Goal: Task Accomplishment & Management: Use online tool/utility

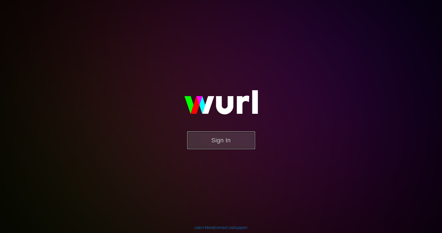
click at [226, 144] on button "Sign In" at bounding box center [221, 140] width 68 height 18
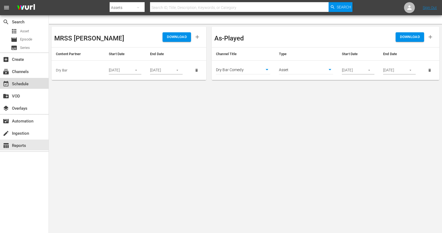
click at [21, 86] on div "event_available Schedule" at bounding box center [15, 83] width 30 height 5
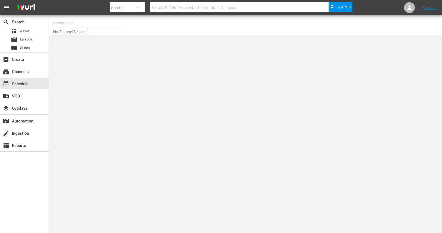
click at [89, 31] on div "Channel Title No Channel Selected." at bounding box center [158, 25] width 210 height 17
click at [19, 72] on div "subscriptions Channels" at bounding box center [15, 70] width 30 height 5
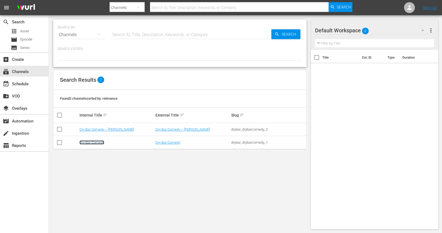
click at [91, 142] on link "Dry Bar Comedy" at bounding box center [92, 142] width 25 height 4
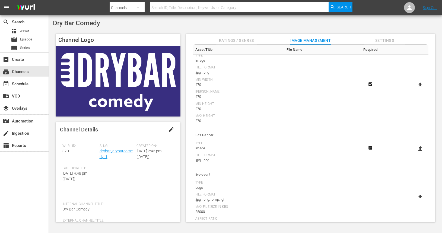
scroll to position [203, 0]
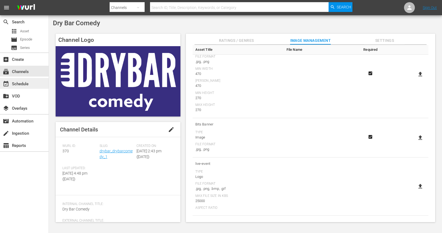
click at [28, 83] on div "event_available Schedule" at bounding box center [15, 83] width 30 height 5
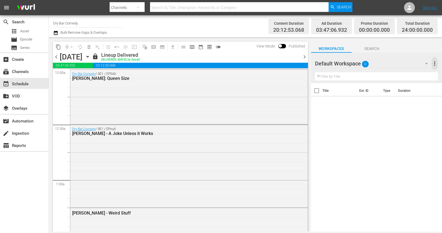
click at [436, 63] on span "more_vert" at bounding box center [435, 63] width 7 height 7
click at [329, 132] on div "Title Ext. ID Type Duration" at bounding box center [376, 157] width 131 height 149
click at [330, 78] on input "text" at bounding box center [376, 76] width 123 height 9
click at [332, 124] on div "Title Ext. ID Type Duration" at bounding box center [376, 157] width 131 height 149
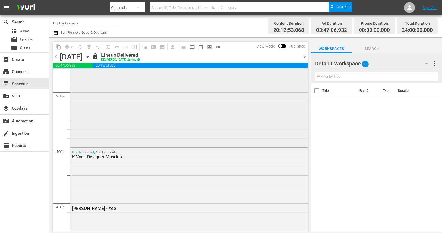
scroll to position [368, 0]
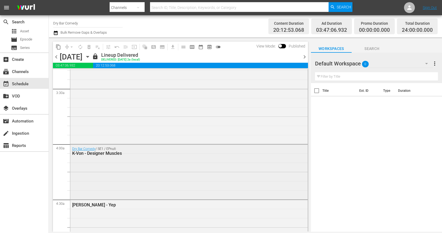
click at [153, 151] on div "K-Von - Designer Muscles" at bounding box center [174, 153] width 205 height 5
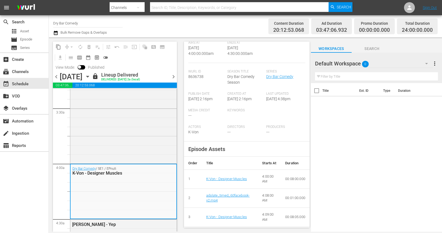
scroll to position [0, 0]
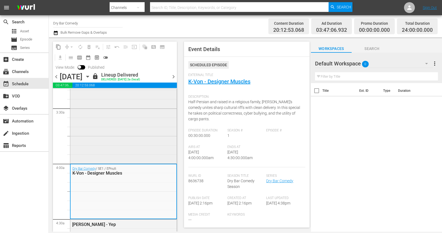
click at [131, 154] on div "Dry Bar Comedy / SE1 / EPnull: [PERSON_NAME] - I Can Get Whiter" at bounding box center [123, 107] width 106 height 109
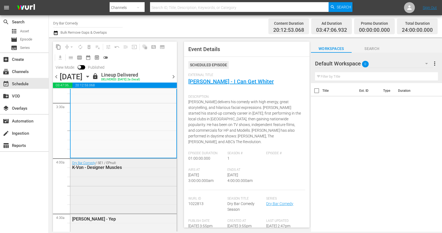
scroll to position [373, 0]
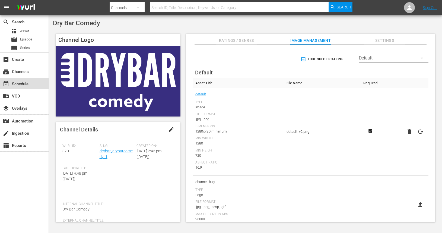
click at [22, 85] on div "event_available Schedule" at bounding box center [15, 83] width 30 height 5
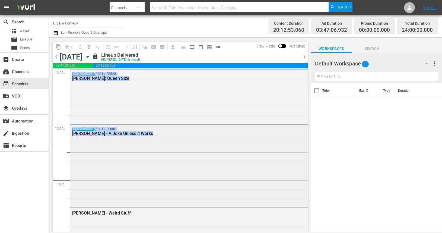
drag, startPoint x: 128, startPoint y: 89, endPoint x: 132, endPoint y: 126, distance: 36.8
click at [147, 99] on div "Dry Bar Comedy / SE1 / EP540: [PERSON_NAME]: Queen Size" at bounding box center [189, 97] width 238 height 54
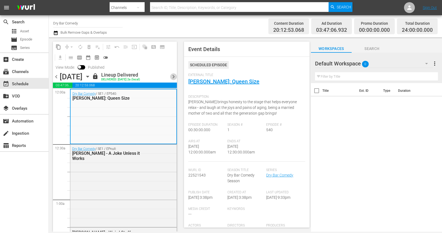
click at [174, 75] on span "chevron_right" at bounding box center [173, 76] width 7 height 7
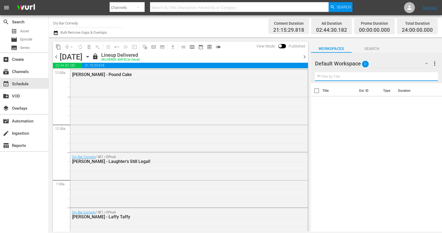
click at [325, 79] on input "text" at bounding box center [376, 76] width 123 height 9
type input "[PERSON_NAME]"
click at [427, 77] on span "clear" at bounding box center [427, 76] width 7 height 7
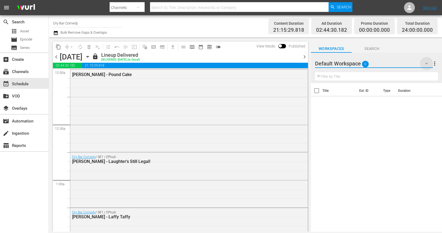
click at [425, 64] on icon "button" at bounding box center [427, 63] width 7 height 7
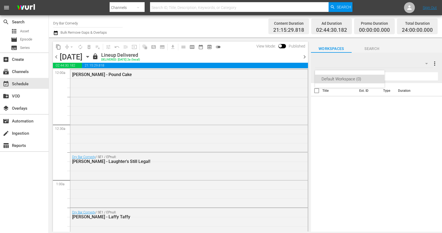
click at [380, 142] on div "Default Workspace (0)" at bounding box center [221, 116] width 442 height 233
click at [373, 45] on span "Search" at bounding box center [372, 48] width 41 height 7
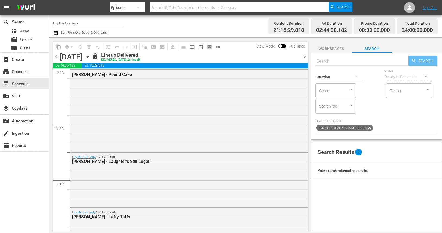
click at [419, 62] on span "Search" at bounding box center [427, 61] width 21 height 10
click at [192, 46] on span "calendar_view_week_outlined" at bounding box center [191, 46] width 5 height 5
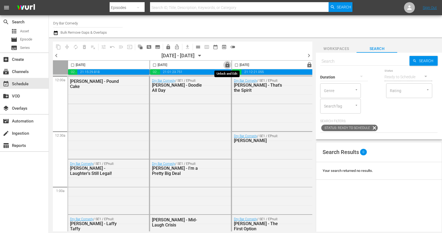
click at [227, 65] on span "lock" at bounding box center [228, 65] width 6 height 6
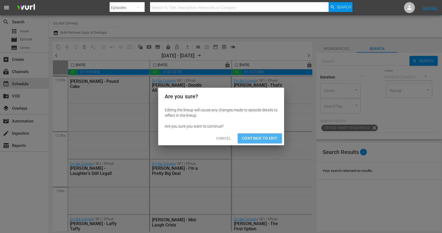
click at [255, 139] on span "Continue to Edit" at bounding box center [259, 138] width 35 height 7
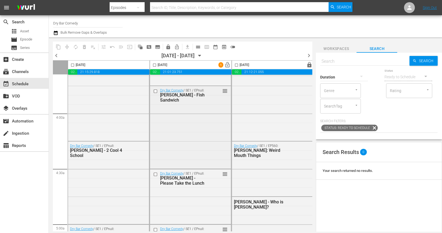
scroll to position [410, 0]
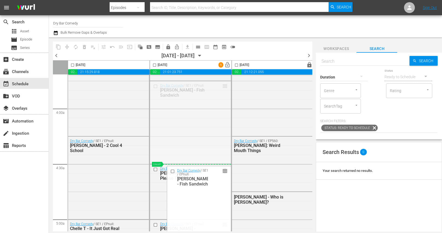
drag, startPoint x: 225, startPoint y: 86, endPoint x: 215, endPoint y: 140, distance: 54.4
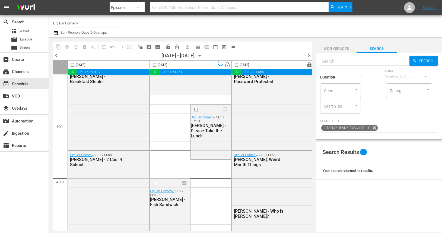
scroll to position [386, 0]
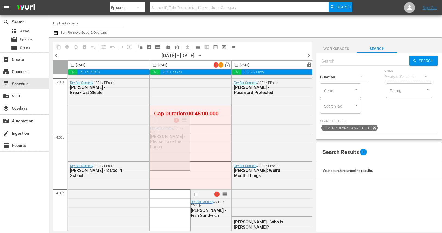
drag, startPoint x: 184, startPoint y: 120, endPoint x: 185, endPoint y: 106, distance: 13.3
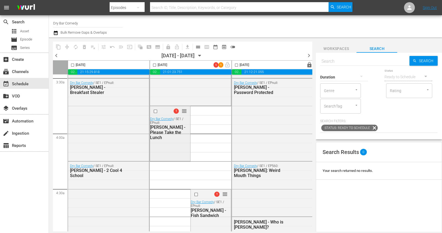
click at [154, 106] on div "1 reorder Dry Bar Comedy / SE1 / EPnull: [PERSON_NAME] - Please Take the Lunch" at bounding box center [170, 133] width 41 height 55
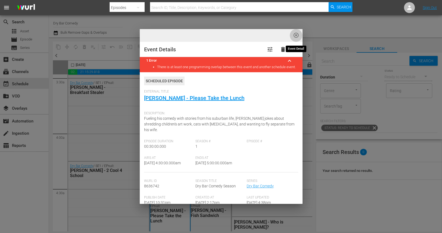
click at [296, 34] on span "highlight_off_icon" at bounding box center [296, 35] width 6 height 6
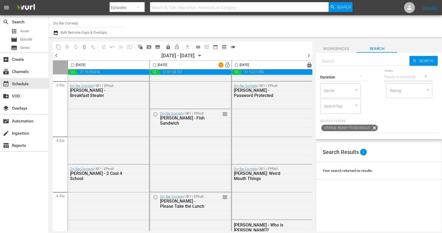
scroll to position [382, 0]
click at [156, 115] on input "checkbox" at bounding box center [156, 115] width 6 height 5
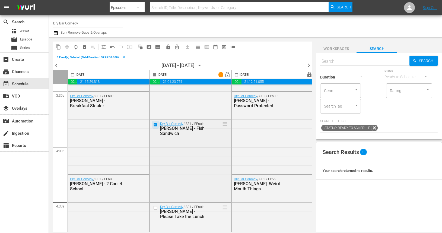
click at [156, 125] on input "checkbox" at bounding box center [156, 124] width 6 height 5
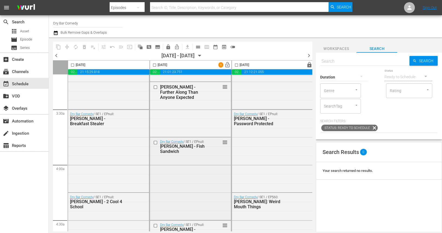
scroll to position [353, 0]
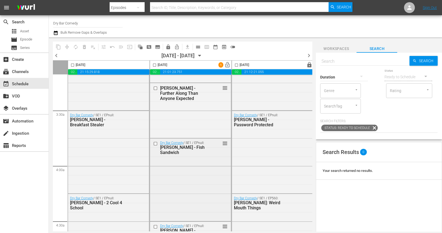
click at [224, 145] on span "reorder" at bounding box center [224, 143] width 5 height 6
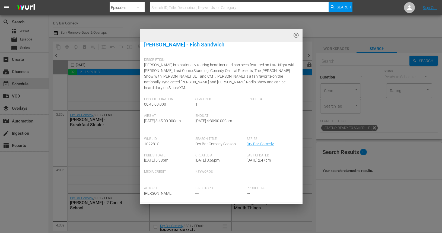
scroll to position [0, 0]
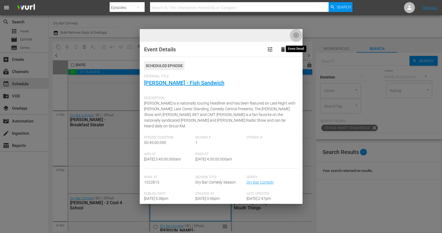
click at [297, 36] on span "highlight_off_icon" at bounding box center [296, 35] width 6 height 6
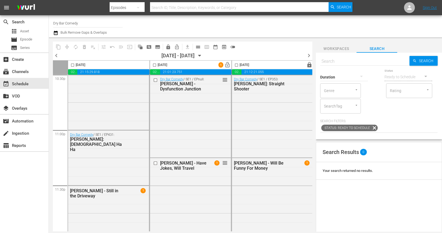
scroll to position [2505, 0]
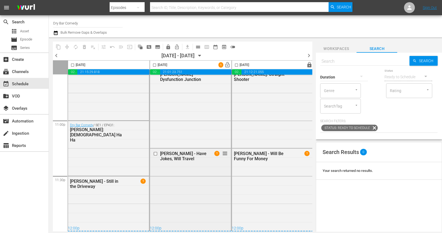
click at [218, 152] on span "1" at bounding box center [216, 153] width 5 height 5
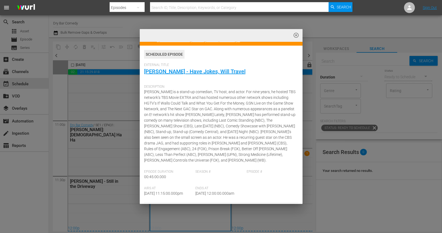
scroll to position [0, 0]
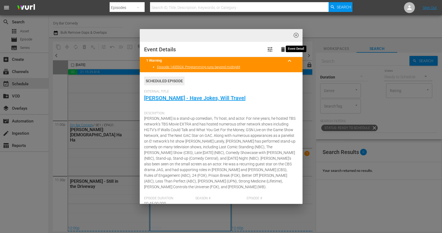
click at [296, 36] on span "highlight_off_icon" at bounding box center [296, 35] width 6 height 6
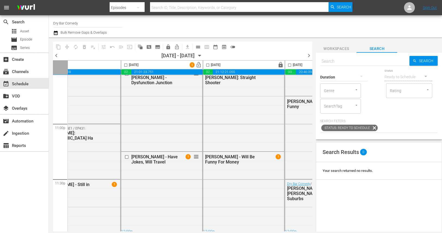
scroll to position [2505, 29]
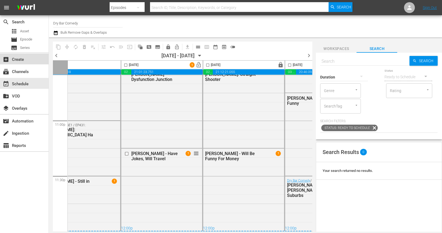
click at [23, 59] on div "add_box Create" at bounding box center [15, 58] width 30 height 5
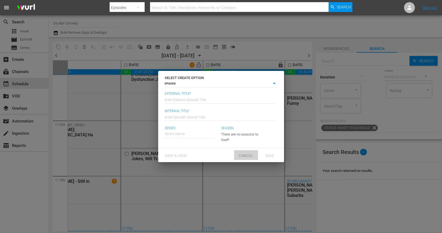
click at [247, 155] on span "Cancel" at bounding box center [246, 155] width 23 height 4
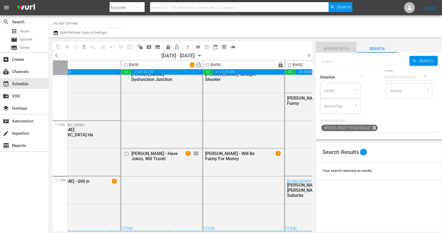
click at [342, 48] on span "Workspaces" at bounding box center [336, 48] width 41 height 7
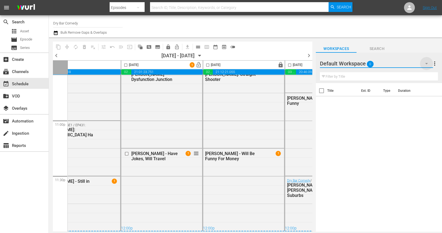
click at [427, 64] on icon "button" at bounding box center [426, 63] width 3 height 1
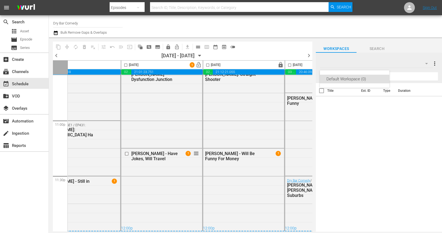
click at [380, 61] on div "Default Workspace (0)" at bounding box center [221, 116] width 442 height 233
click at [22, 207] on div "search Search apps Asset movie Episode subtitles Series add_box Create subscrip…" at bounding box center [24, 131] width 49 height 233
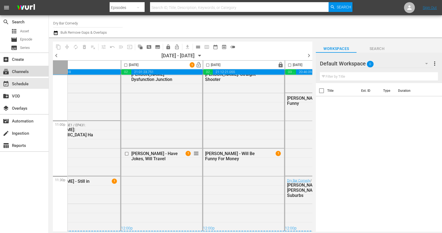
click at [25, 71] on div "subscriptions Channels" at bounding box center [15, 70] width 30 height 5
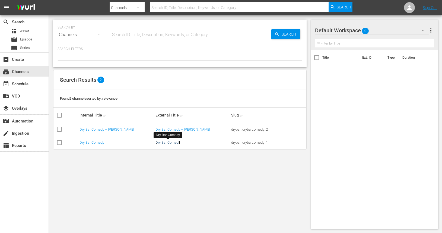
click at [162, 142] on link "Dry Bar Comedy" at bounding box center [168, 142] width 25 height 4
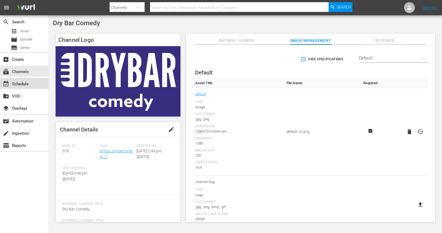
click at [24, 84] on div "event_available Schedule" at bounding box center [15, 83] width 30 height 5
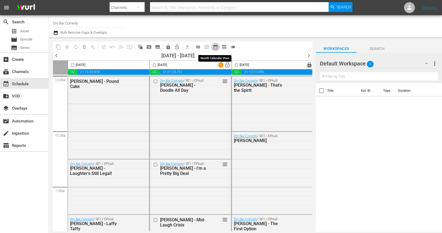
click at [215, 47] on span "date_range_outlined" at bounding box center [215, 46] width 5 height 5
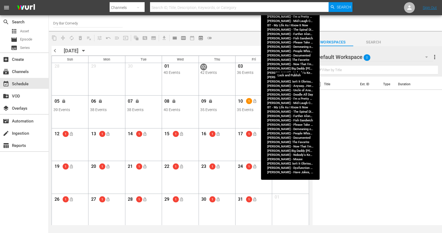
click at [292, 68] on span "lock_open" at bounding box center [291, 68] width 4 height 4
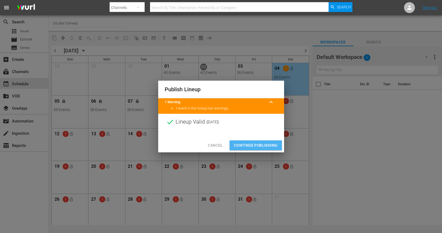
click at [248, 146] on span "Continue Publishing" at bounding box center [256, 145] width 44 height 7
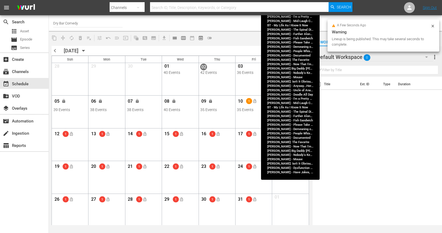
click at [166, 50] on div "chevron_left [DATE] [DATE] chevron_right" at bounding box center [181, 51] width 258 height 10
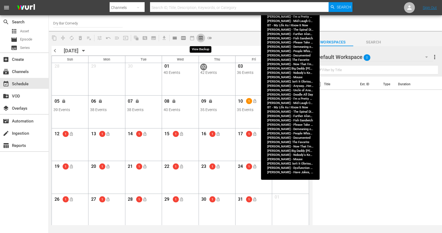
click at [202, 37] on span "preview_outlined" at bounding box center [200, 37] width 5 height 5
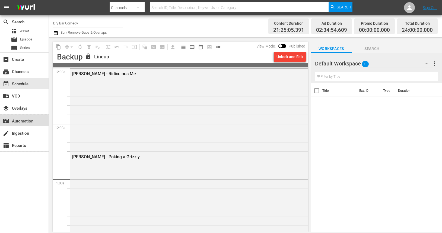
click at [23, 121] on div "movie_filter Automation" at bounding box center [15, 120] width 30 height 5
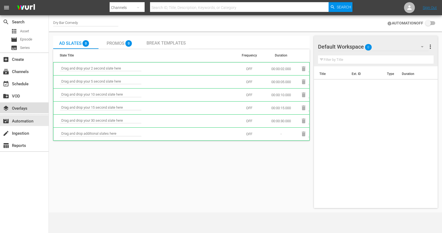
click at [25, 110] on div "layers Overlays" at bounding box center [15, 107] width 30 height 5
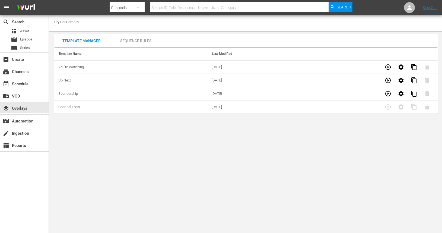
click at [25, 27] on div "search Search apps Asset movie Episode subtitles Series" at bounding box center [24, 33] width 49 height 37
click at [25, 29] on span "Asset" at bounding box center [24, 31] width 9 height 5
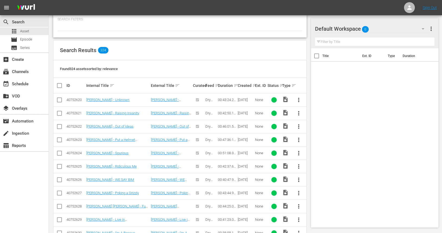
scroll to position [89, 0]
click at [299, 99] on span "more_vert" at bounding box center [299, 99] width 7 height 7
click at [319, 115] on div "Workspace" at bounding box center [328, 114] width 37 height 13
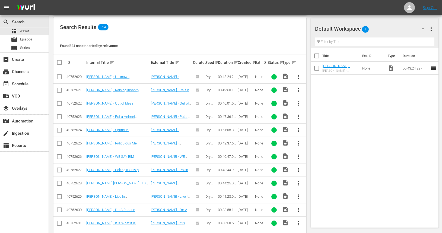
scroll to position [112, 0]
click at [301, 104] on span "more_vert" at bounding box center [299, 103] width 7 height 7
click at [314, 118] on div "Workspace" at bounding box center [328, 118] width 37 height 13
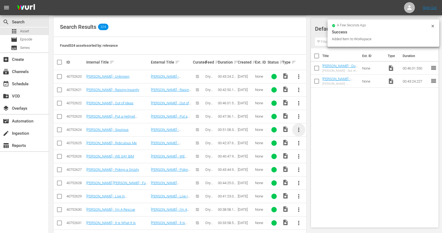
click at [298, 129] on span "more_vert" at bounding box center [299, 130] width 7 height 7
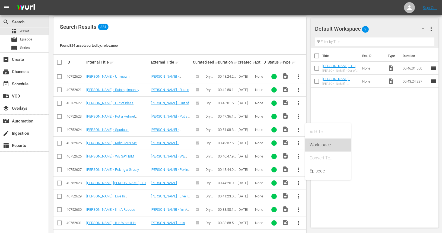
click at [311, 148] on div "Workspace" at bounding box center [328, 144] width 37 height 13
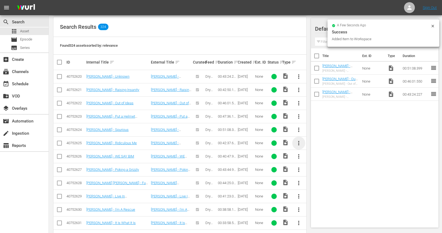
click at [299, 144] on span "more_vert" at bounding box center [299, 143] width 7 height 7
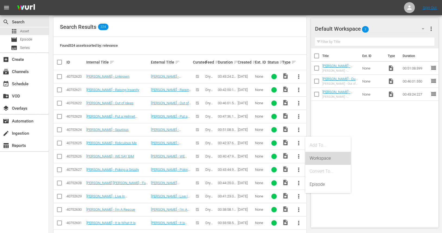
click at [315, 159] on div "Workspace" at bounding box center [328, 158] width 37 height 13
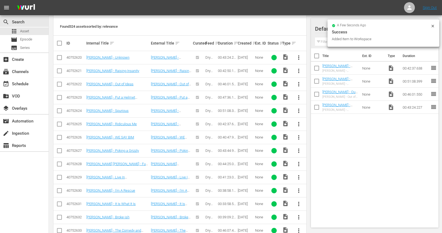
scroll to position [134, 0]
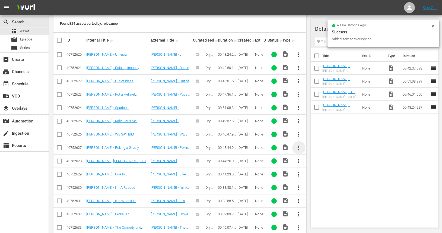
click at [299, 147] on span "more_vert" at bounding box center [299, 147] width 7 height 7
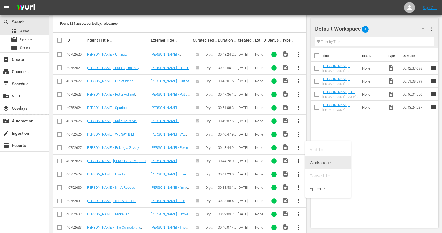
click at [314, 165] on div "Workspace" at bounding box center [328, 162] width 37 height 13
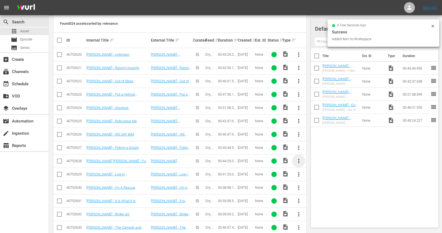
click at [300, 159] on span "more_vert" at bounding box center [299, 161] width 7 height 7
click at [316, 175] on div "Workspace" at bounding box center [328, 176] width 37 height 13
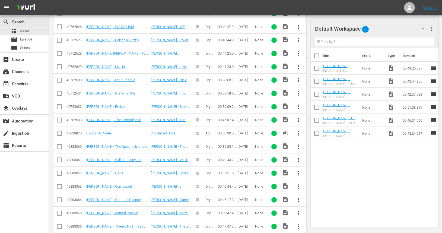
scroll to position [243, 0]
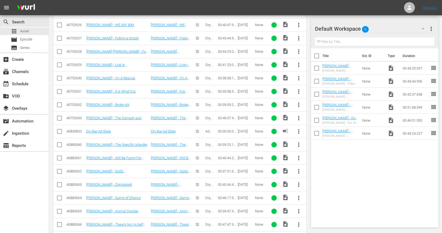
click at [299, 157] on span "more_vert" at bounding box center [299, 158] width 7 height 7
click at [310, 174] on div "Workspace" at bounding box center [328, 173] width 37 height 13
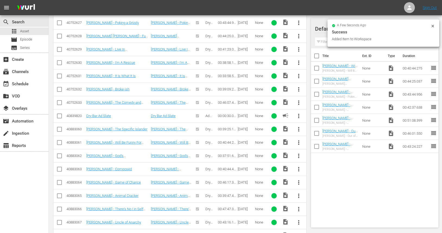
scroll to position [260, 0]
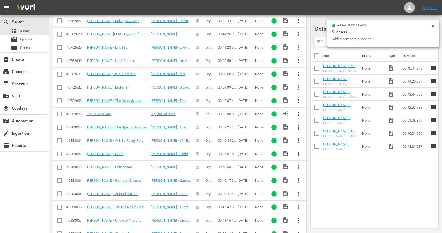
click at [299, 167] on span "more_vert" at bounding box center [299, 167] width 7 height 7
click at [312, 183] on div "Workspace" at bounding box center [328, 182] width 37 height 13
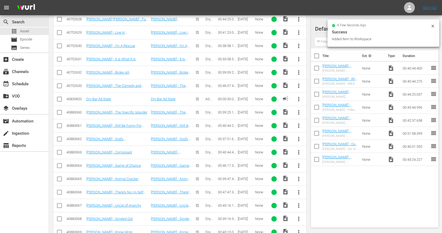
scroll to position [283, 0]
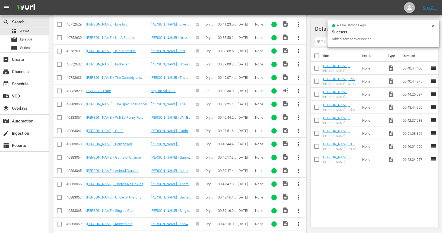
click at [300, 170] on span "more_vert" at bounding box center [299, 171] width 7 height 7
click at [312, 186] on div "Workspace" at bounding box center [328, 185] width 37 height 13
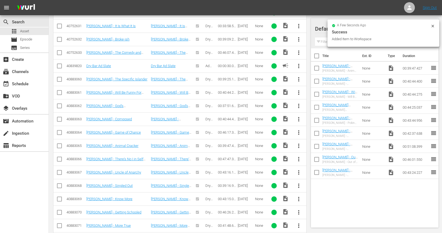
scroll to position [311, 0]
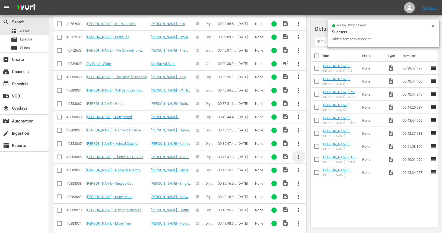
click at [298, 156] on span "more_vert" at bounding box center [299, 157] width 7 height 7
click at [312, 174] on div "Workspace" at bounding box center [328, 172] width 37 height 13
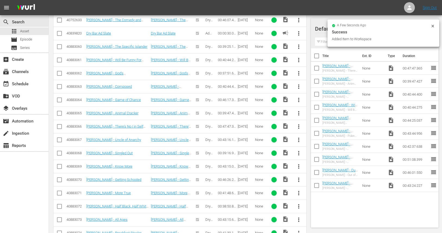
scroll to position [342, 0]
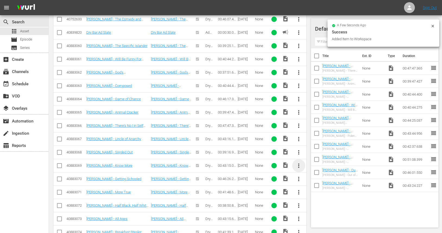
click at [299, 165] on span "more_vert" at bounding box center [299, 165] width 7 height 7
click at [313, 183] on div "Workspace" at bounding box center [328, 180] width 37 height 13
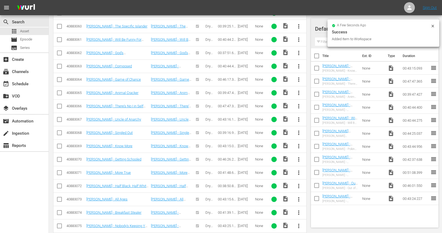
scroll to position [362, 0]
click at [298, 171] on span "more_vert" at bounding box center [299, 172] width 7 height 7
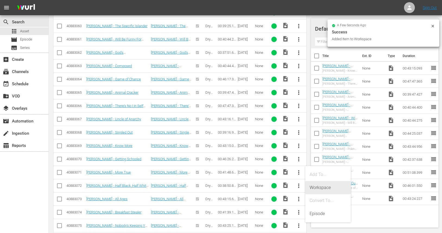
click at [313, 189] on div "Workspace" at bounding box center [328, 187] width 37 height 13
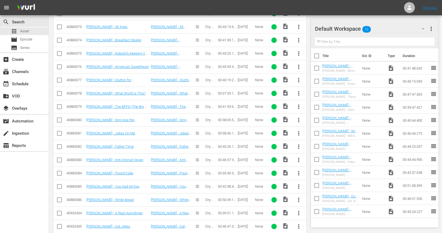
scroll to position [538, 0]
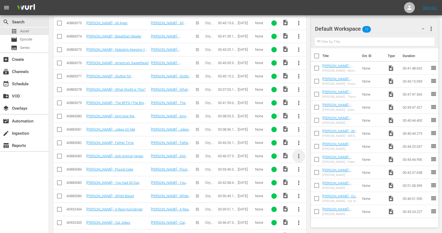
click at [299, 156] on span "more_vert" at bounding box center [299, 156] width 7 height 7
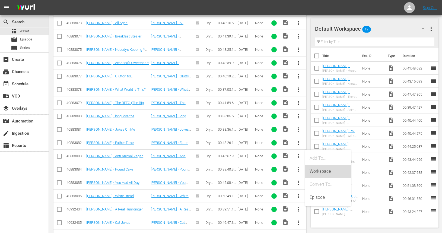
click at [311, 172] on div "Workspace" at bounding box center [328, 171] width 37 height 13
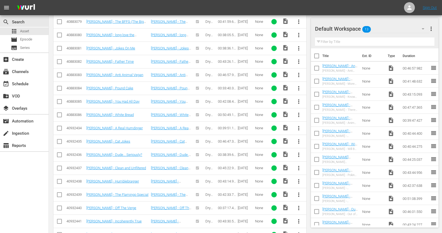
scroll to position [625, 0]
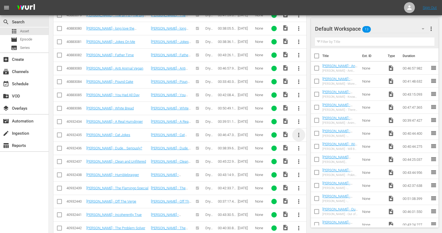
click at [298, 134] on span "more_vert" at bounding box center [299, 135] width 7 height 7
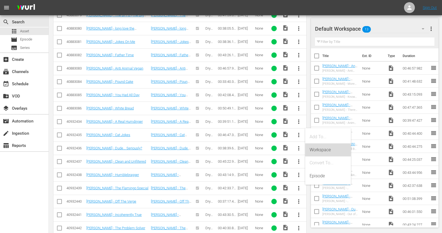
click at [312, 151] on div "Workspace" at bounding box center [328, 149] width 37 height 13
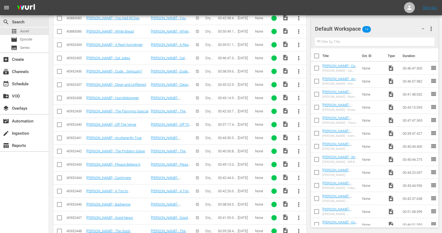
scroll to position [703, 0]
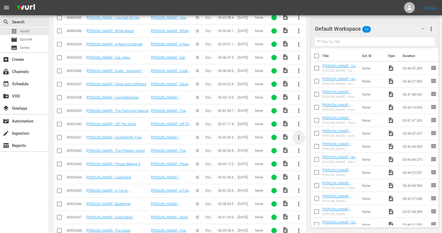
click at [299, 137] on span "more_vert" at bounding box center [299, 137] width 7 height 7
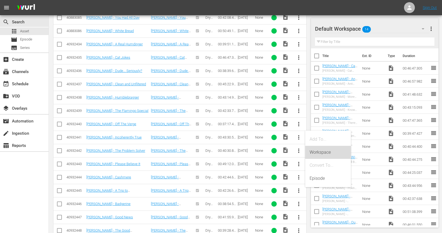
click at [312, 154] on div "Workspace" at bounding box center [328, 152] width 37 height 13
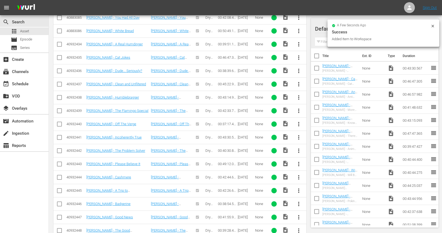
scroll to position [717, 0]
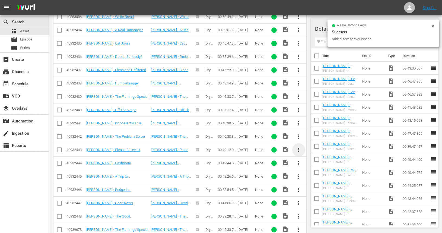
click at [299, 150] on span "more_vert" at bounding box center [299, 150] width 7 height 7
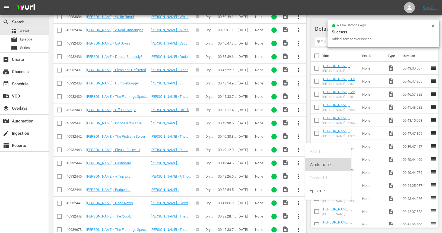
click at [312, 163] on div "Workspace" at bounding box center [328, 164] width 37 height 13
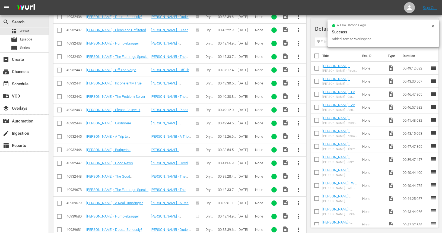
scroll to position [762, 0]
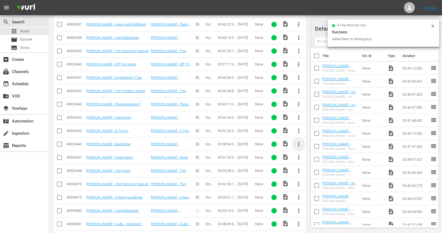
click at [298, 144] on span "more_vert" at bounding box center [299, 144] width 7 height 7
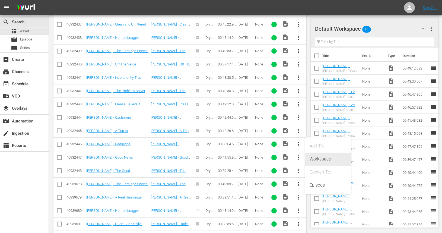
click at [310, 160] on div "Workspace" at bounding box center [328, 159] width 37 height 13
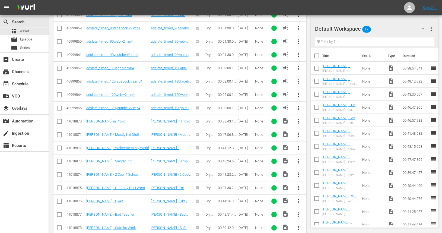
scroll to position [1624, 0]
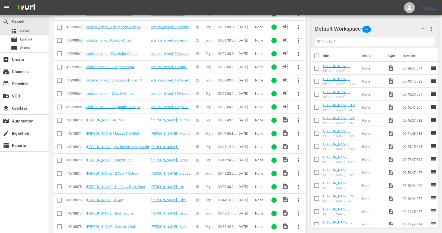
click at [299, 133] on span "more_vert" at bounding box center [299, 133] width 7 height 7
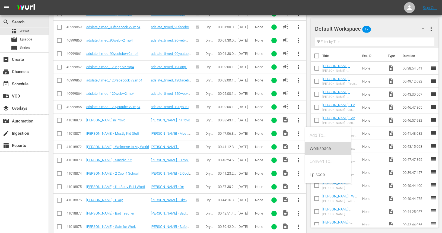
click at [316, 151] on div "Workspace" at bounding box center [328, 148] width 37 height 13
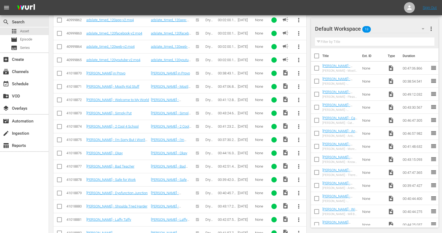
scroll to position [1672, 0]
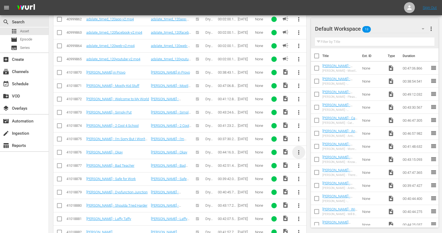
click at [299, 153] on span "more_vert" at bounding box center [299, 152] width 7 height 7
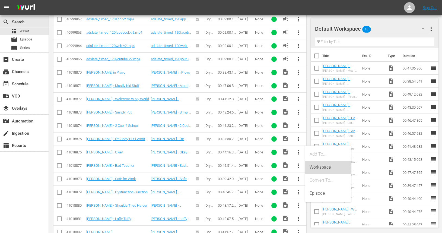
click at [311, 168] on div "Workspace" at bounding box center [328, 167] width 37 height 13
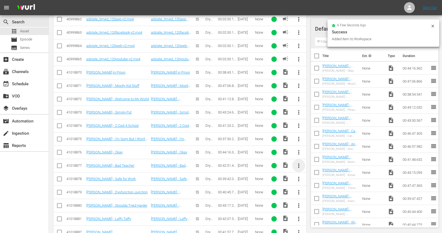
click at [299, 166] on span "more_vert" at bounding box center [299, 165] width 7 height 7
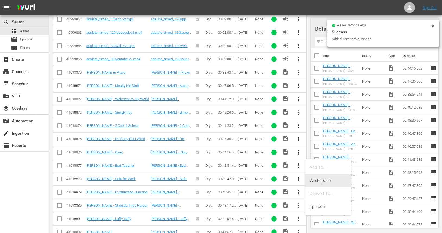
click at [320, 184] on div "Workspace" at bounding box center [328, 180] width 37 height 13
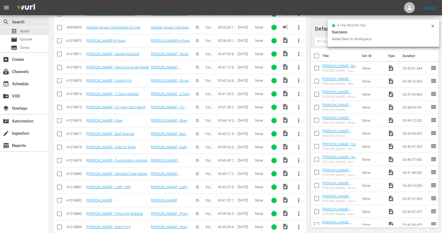
scroll to position [1709, 0]
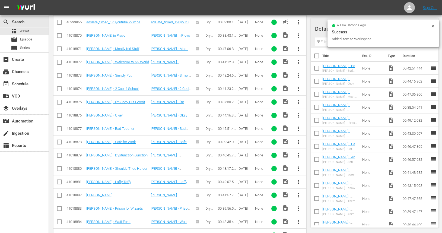
click at [299, 169] on span "more_vert" at bounding box center [299, 168] width 7 height 7
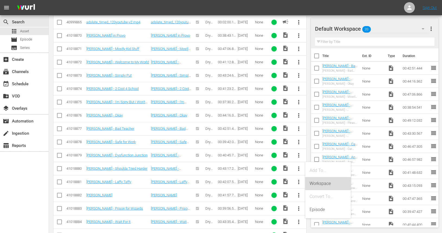
click at [315, 185] on div "Workspace" at bounding box center [328, 183] width 37 height 13
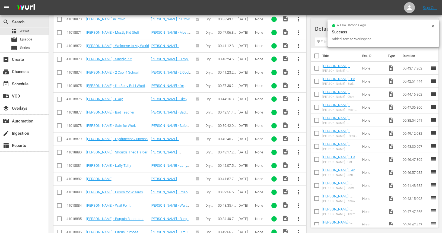
scroll to position [1727, 0]
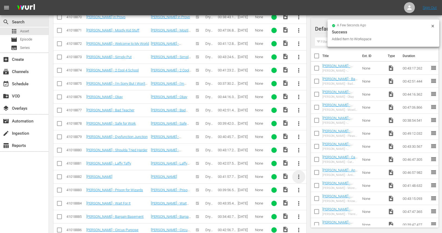
click at [299, 180] on span "more_vert" at bounding box center [299, 176] width 7 height 7
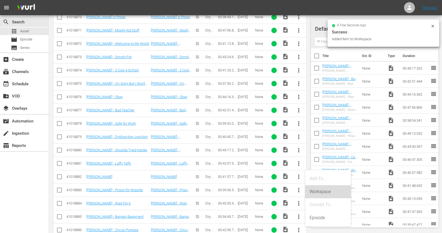
click at [312, 193] on div "Workspace" at bounding box center [328, 191] width 37 height 13
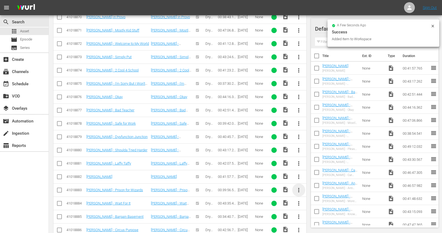
click at [299, 189] on span "more_vert" at bounding box center [299, 190] width 7 height 7
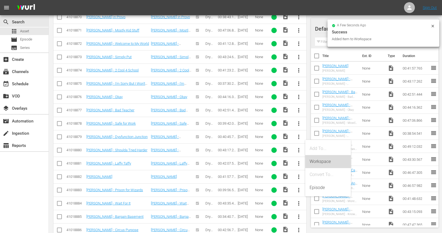
click at [318, 161] on div "Workspace" at bounding box center [328, 161] width 37 height 13
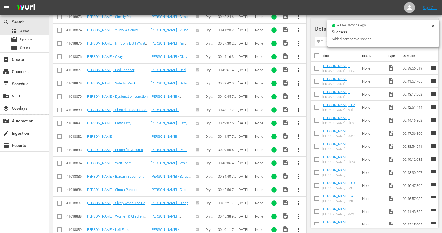
scroll to position [1778, 0]
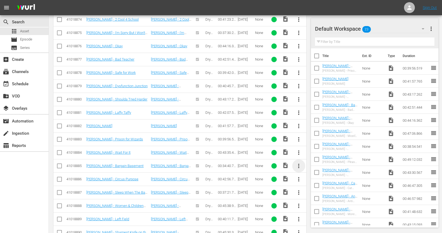
click at [299, 164] on span "more_vert" at bounding box center [299, 166] width 7 height 7
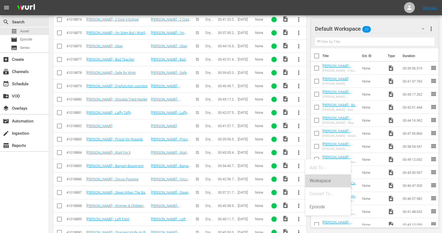
click at [311, 181] on div "Workspace" at bounding box center [328, 180] width 37 height 13
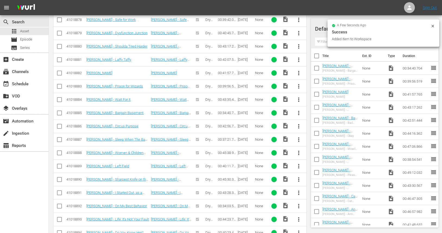
scroll to position [1840, 0]
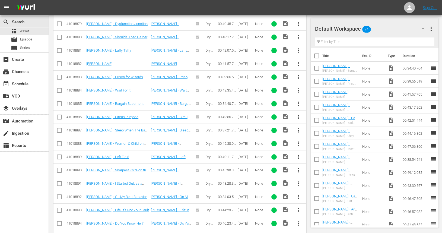
click at [299, 156] on span "more_vert" at bounding box center [299, 157] width 7 height 7
click at [317, 172] on div "Workspace" at bounding box center [328, 171] width 37 height 13
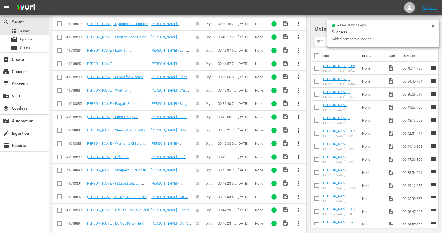
scroll to position [1856, 0]
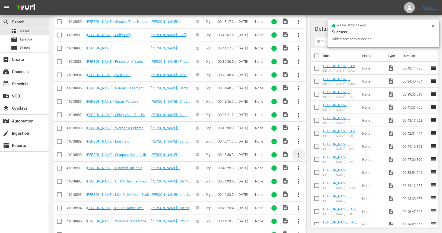
click at [299, 156] on span "more_vert" at bounding box center [299, 154] width 7 height 7
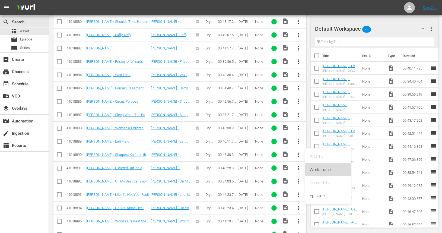
click at [311, 169] on div "Workspace" at bounding box center [328, 169] width 37 height 13
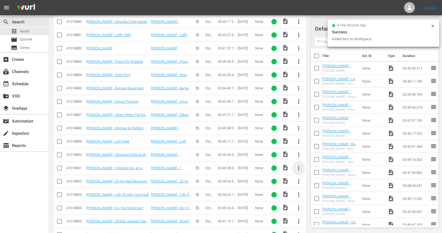
click at [298, 167] on span "more_vert" at bounding box center [299, 168] width 7 height 7
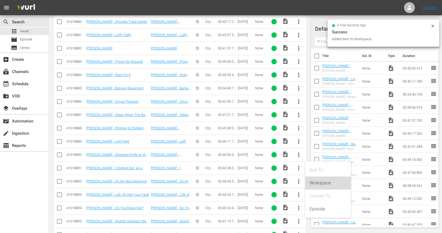
click at [312, 183] on div "Workspace" at bounding box center [328, 182] width 37 height 13
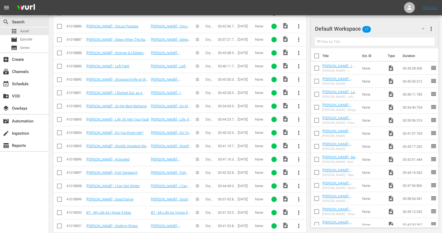
scroll to position [1932, 0]
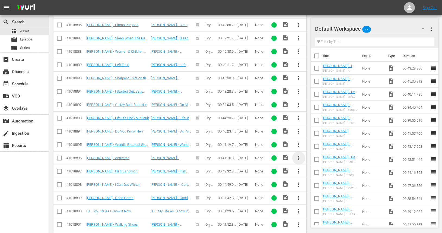
click at [298, 157] on span "more_vert" at bounding box center [299, 158] width 7 height 7
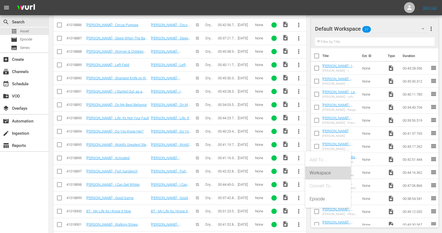
click at [313, 174] on div "Workspace" at bounding box center [328, 172] width 37 height 13
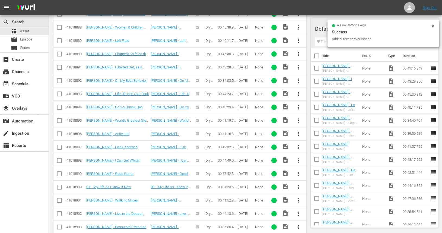
scroll to position [1957, 0]
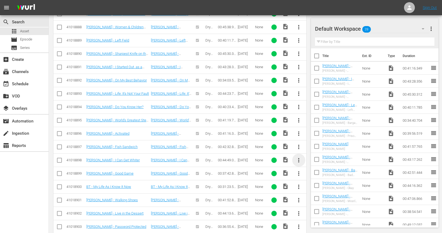
click at [300, 160] on span "more_vert" at bounding box center [299, 160] width 7 height 7
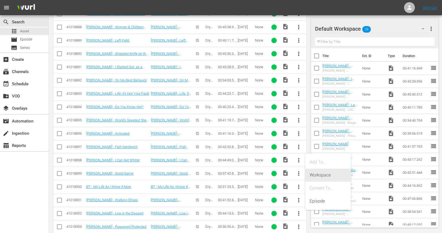
click at [312, 174] on div "Workspace" at bounding box center [328, 175] width 37 height 13
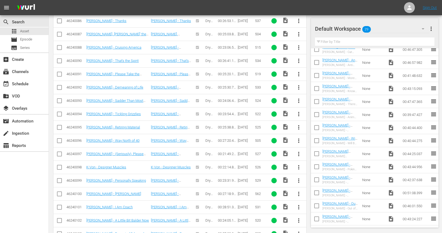
scroll to position [0, 0]
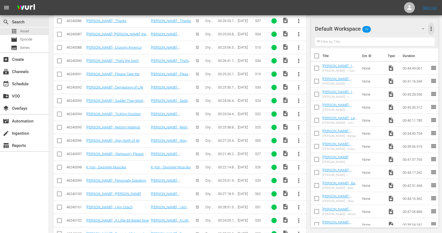
click at [432, 30] on span "more_vert" at bounding box center [431, 29] width 7 height 7
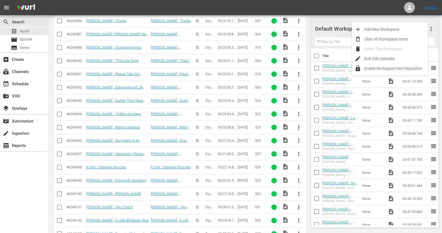
click at [436, 26] on div "Default Workspace 29 Default more_vert Filter by Title" at bounding box center [375, 33] width 128 height 30
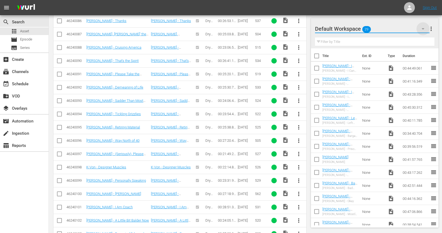
click at [423, 29] on icon "button" at bounding box center [423, 28] width 3 height 1
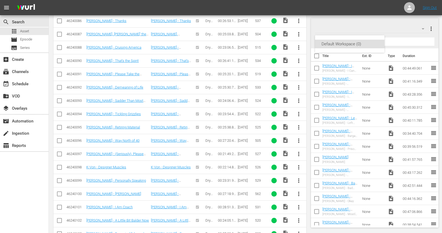
click at [407, 36] on div "Default Workspace (0)" at bounding box center [221, 116] width 442 height 233
click at [431, 30] on span "more_vert" at bounding box center [431, 29] width 7 height 7
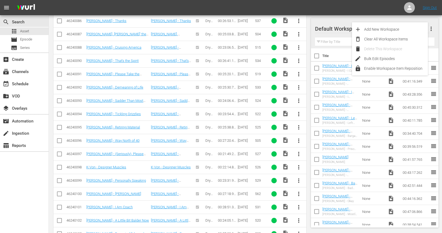
click at [437, 30] on div "Default Workspace 29 Default more_vert Filter by Title" at bounding box center [375, 33] width 128 height 30
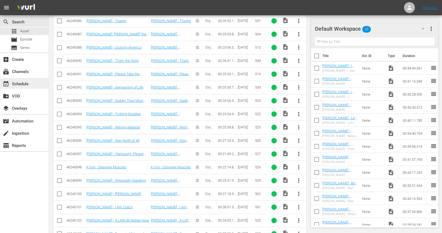
click at [20, 83] on div "event_available Schedule" at bounding box center [15, 83] width 30 height 5
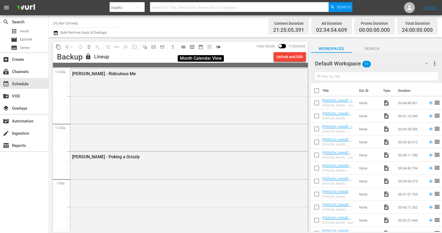
click at [200, 48] on span "date_range_outlined" at bounding box center [200, 46] width 5 height 5
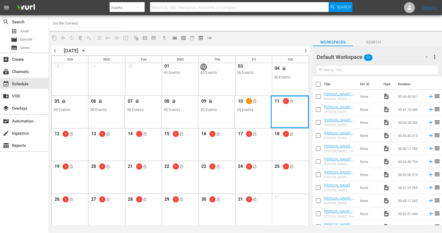
click at [287, 115] on div "Month View" at bounding box center [290, 112] width 38 height 32
click at [285, 113] on div "Month View" at bounding box center [290, 112] width 38 height 32
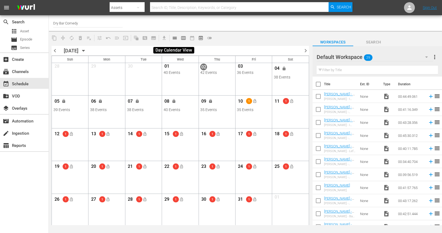
click at [175, 38] on span "calendar_view_day_outlined" at bounding box center [174, 37] width 5 height 5
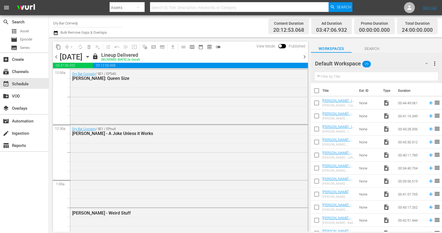
click at [91, 57] on icon "button" at bounding box center [88, 57] width 6 height 6
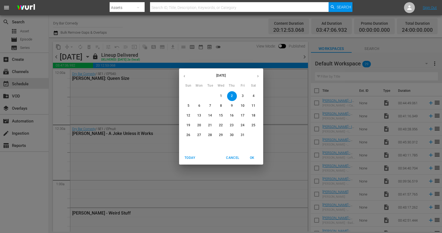
click at [222, 125] on p "22" at bounding box center [221, 125] width 4 height 5
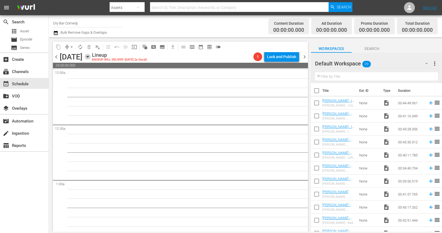
click at [89, 56] on icon "button" at bounding box center [87, 56] width 2 height 1
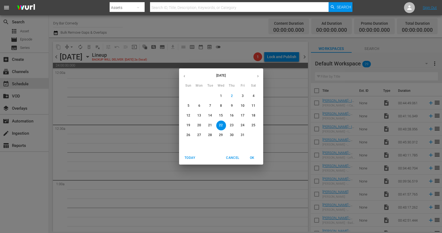
click at [254, 106] on p "11" at bounding box center [254, 105] width 4 height 5
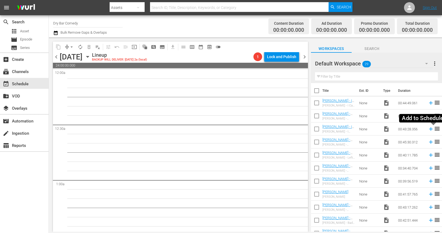
click at [431, 130] on icon at bounding box center [431, 129] width 4 height 4
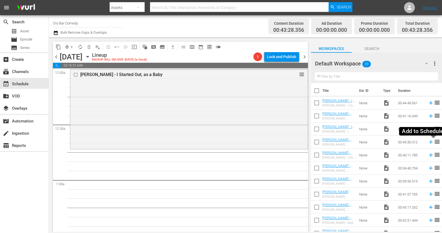
click at [431, 142] on icon at bounding box center [431, 142] width 4 height 4
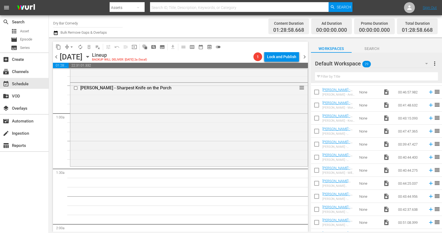
scroll to position [221, 0]
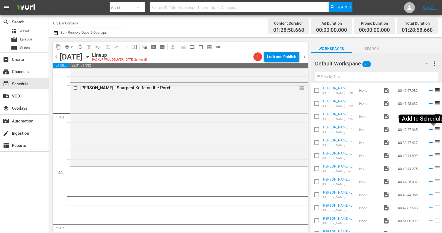
click at [430, 129] on icon at bounding box center [431, 130] width 4 height 4
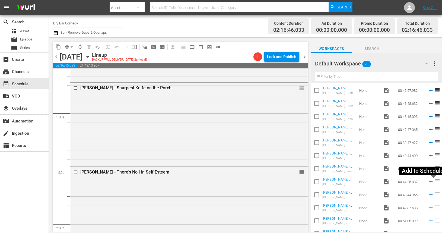
click at [431, 182] on icon at bounding box center [431, 182] width 6 height 6
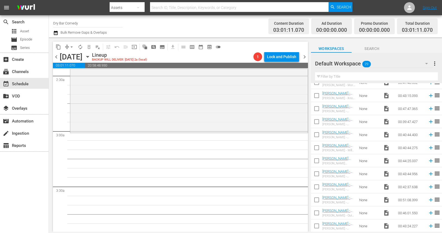
scroll to position [274, 0]
click at [430, 173] on icon at bounding box center [431, 174] width 4 height 4
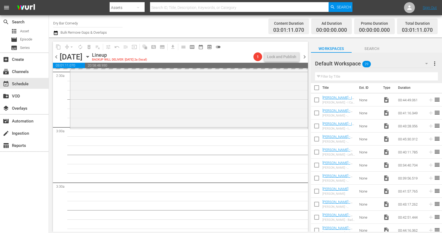
scroll to position [0, 0]
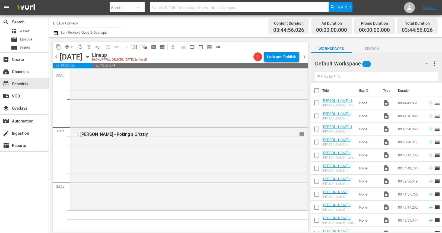
click at [317, 117] on input "checkbox" at bounding box center [316, 116] width 11 height 11
checkbox input "true"
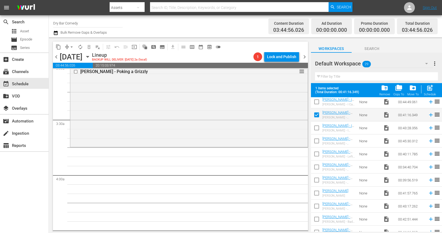
scroll to position [20, 0]
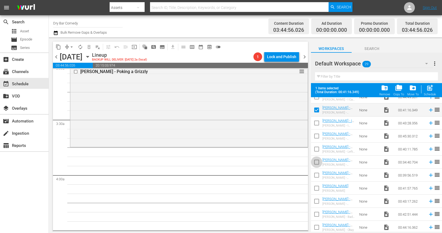
click at [317, 163] on input "checkbox" at bounding box center [316, 162] width 11 height 11
checkbox input "true"
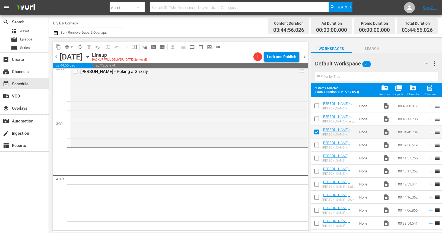
scroll to position [58, 0]
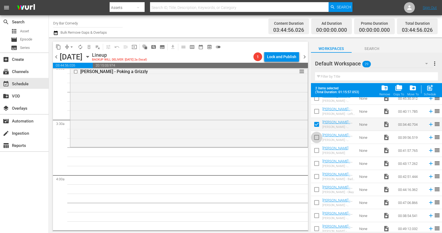
click at [317, 137] on input "checkbox" at bounding box center [316, 138] width 11 height 11
checkbox input "true"
click at [317, 163] on input "checkbox" at bounding box center [316, 164] width 11 height 11
checkbox input "true"
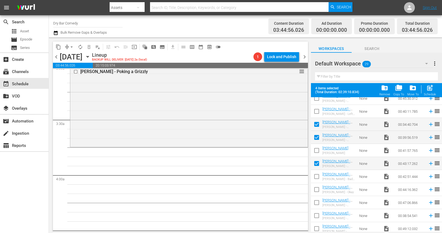
click at [316, 189] on input "checkbox" at bounding box center [316, 190] width 11 height 11
checkbox input "true"
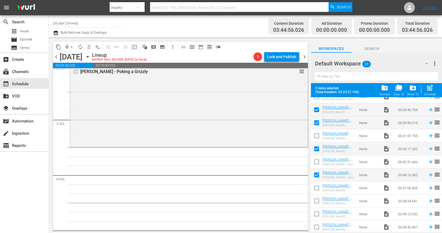
scroll to position [81, 0]
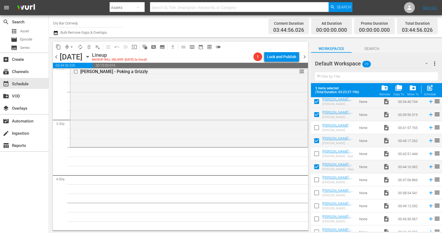
click at [316, 178] on input "checkbox" at bounding box center [316, 180] width 11 height 11
checkbox input "true"
click at [316, 193] on input "checkbox" at bounding box center [316, 193] width 11 height 11
checkbox input "true"
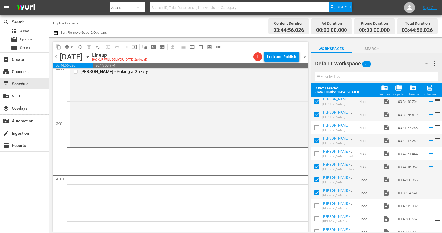
click at [316, 208] on input "checkbox" at bounding box center [316, 206] width 11 height 11
checkbox input "true"
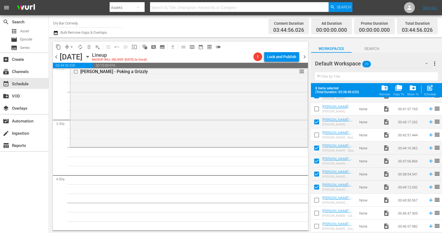
scroll to position [108, 0]
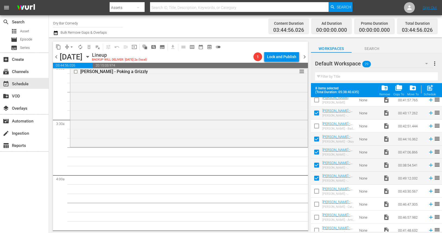
click at [318, 189] on input "checkbox" at bounding box center [316, 192] width 11 height 11
checkbox input "true"
click at [318, 206] on input "checkbox" at bounding box center [316, 205] width 11 height 11
checkbox input "true"
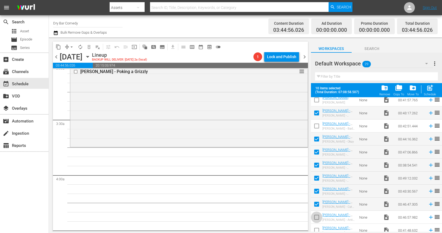
click at [317, 219] on input "checkbox" at bounding box center [316, 218] width 11 height 11
checkbox input "true"
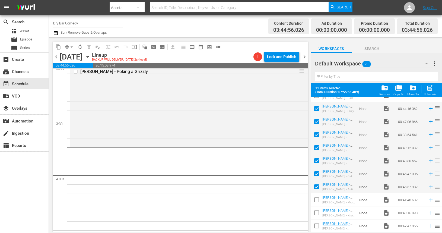
scroll to position [154, 0]
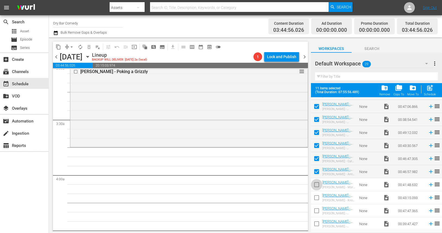
click at [318, 184] on input "checkbox" at bounding box center [316, 185] width 11 height 11
checkbox input "true"
click at [318, 195] on input "checkbox" at bounding box center [316, 198] width 11 height 11
checkbox input "true"
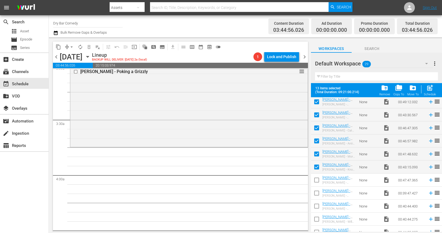
scroll to position [195, 0]
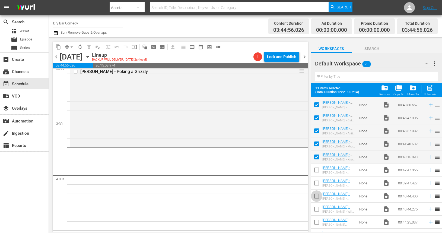
click at [317, 197] on input "checkbox" at bounding box center [316, 196] width 11 height 11
checkbox input "true"
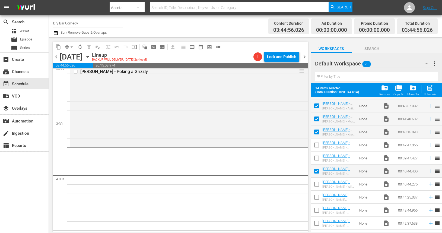
scroll to position [238, 0]
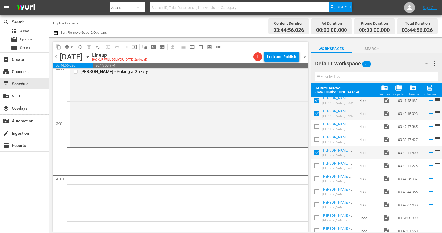
click at [318, 165] on input "checkbox" at bounding box center [316, 166] width 11 height 11
checkbox input "true"
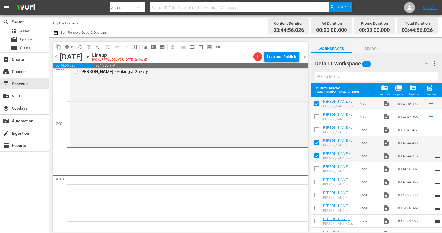
scroll to position [249, 0]
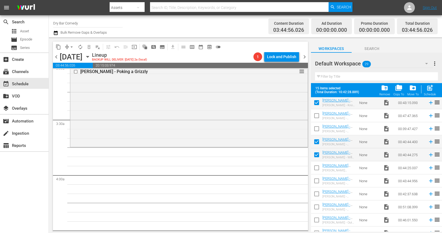
click at [316, 193] on input "checkbox" at bounding box center [316, 194] width 11 height 11
checkbox input "true"
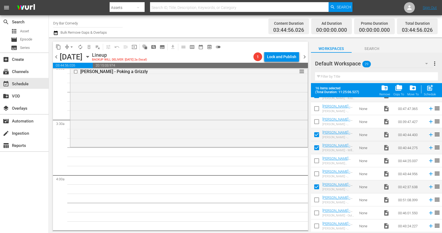
click at [317, 213] on input "checkbox" at bounding box center [316, 213] width 11 height 11
checkbox input "true"
click at [317, 226] on input "checkbox" at bounding box center [316, 226] width 11 height 11
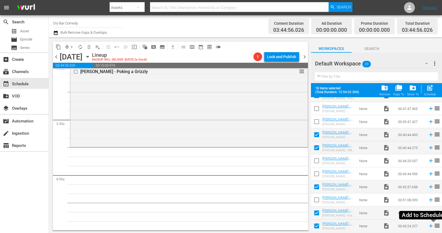
click at [431, 227] on icon at bounding box center [431, 226] width 4 height 4
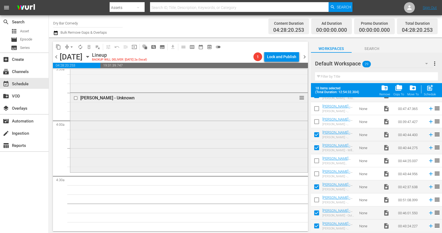
scroll to position [391, 0]
click at [315, 225] on input "checkbox" at bounding box center [316, 226] width 11 height 11
checkbox input "false"
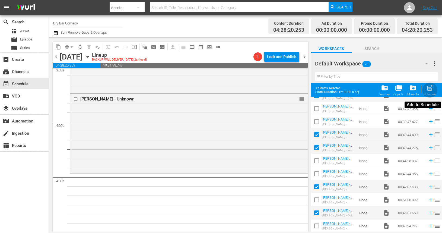
click at [431, 90] on span "post_add" at bounding box center [430, 87] width 7 height 7
checkbox input "false"
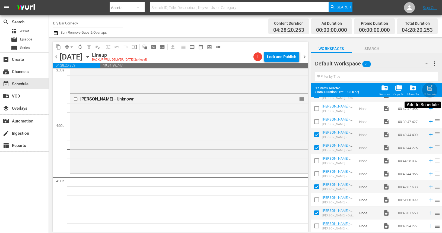
checkbox input "false"
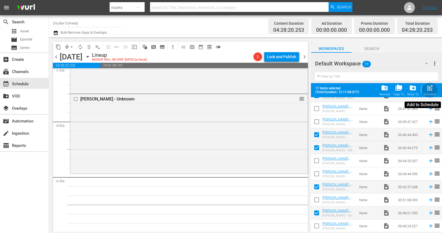
checkbox input "false"
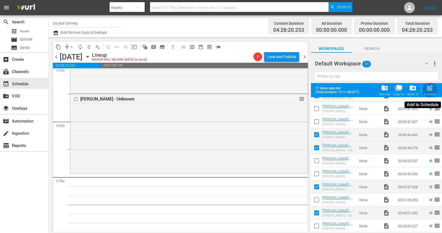
checkbox input "false"
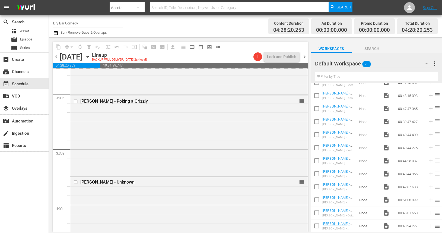
scroll to position [301, 0]
